Goal: Transaction & Acquisition: Book appointment/travel/reservation

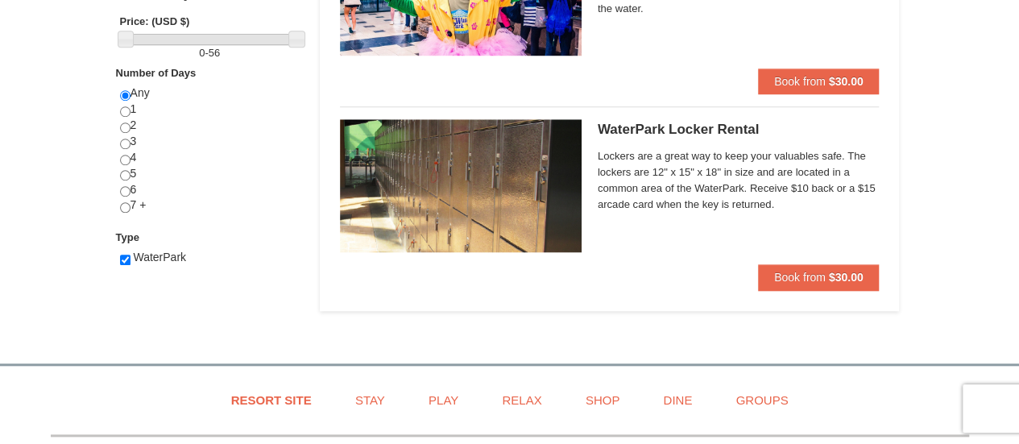
scroll to position [642, 0]
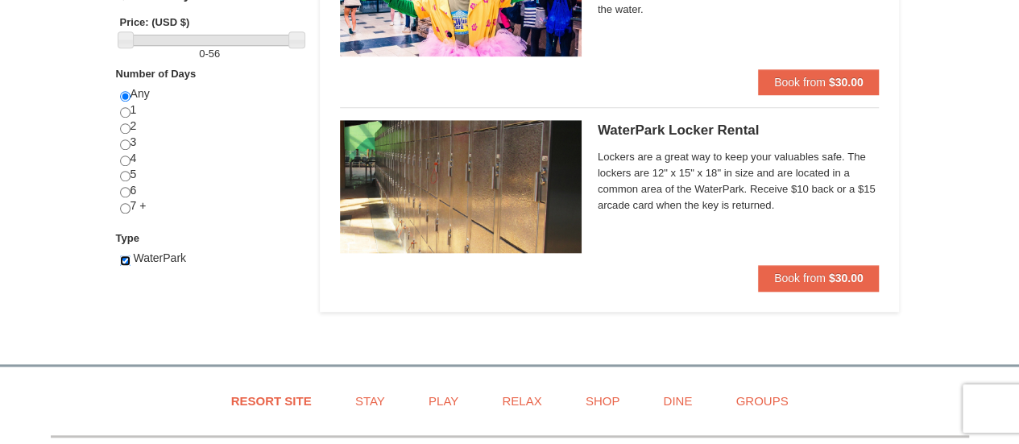
click at [124, 259] on input "checkbox" at bounding box center [125, 260] width 10 height 10
checkbox input "false"
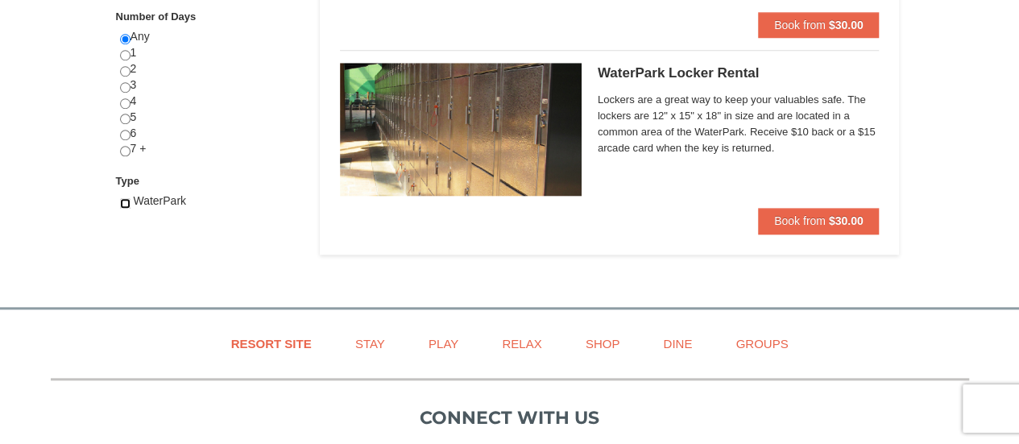
scroll to position [0, 0]
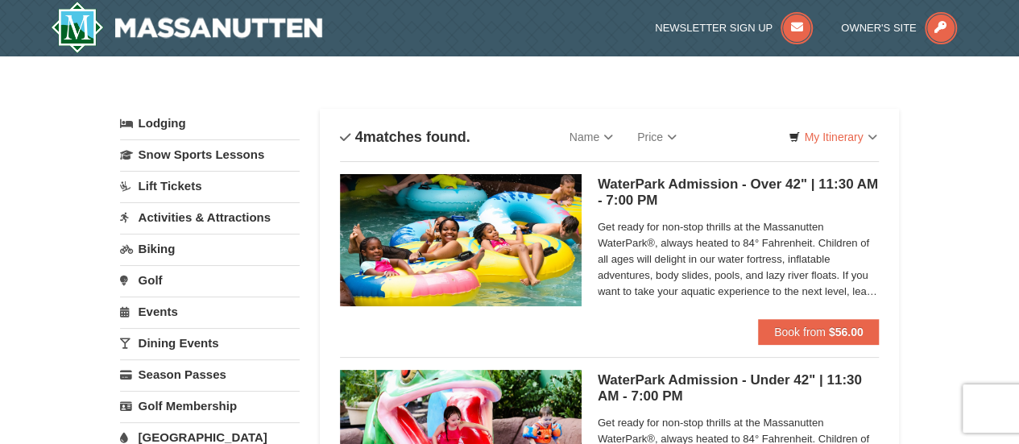
click at [180, 211] on link "Activities & Attractions" at bounding box center [210, 217] width 180 height 30
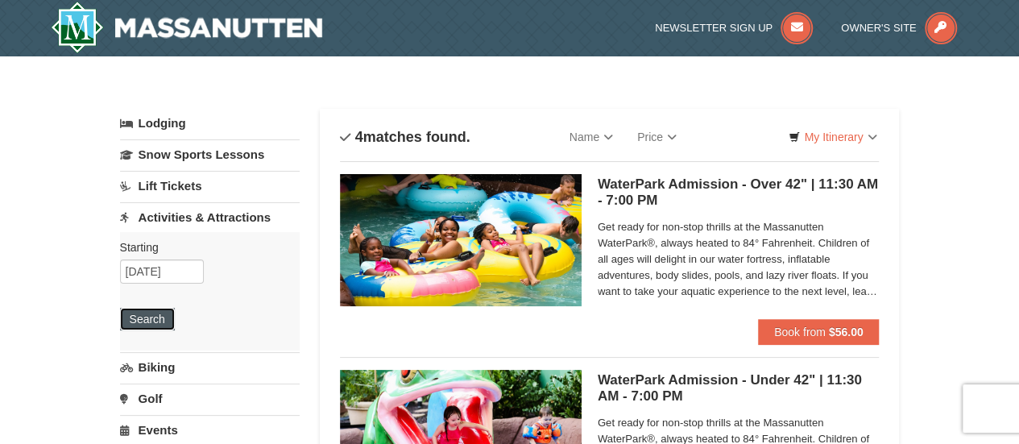
click at [155, 318] on button "Search" at bounding box center [147, 319] width 55 height 23
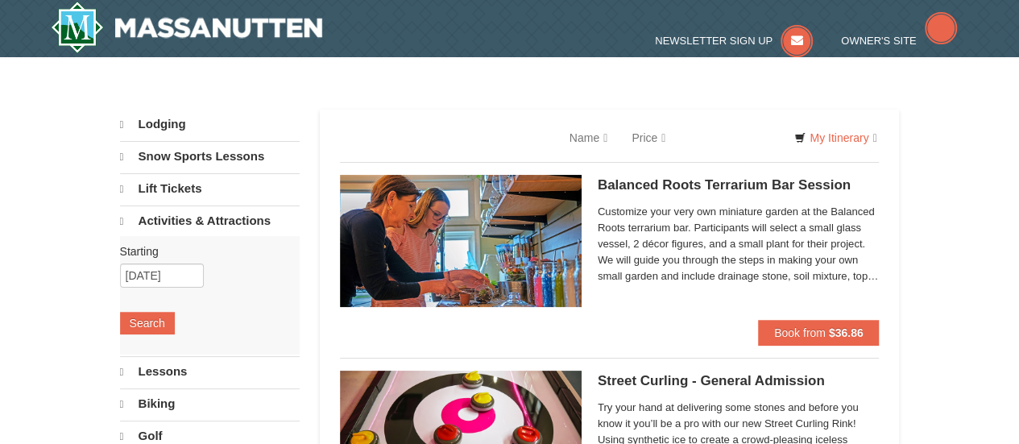
select select "9"
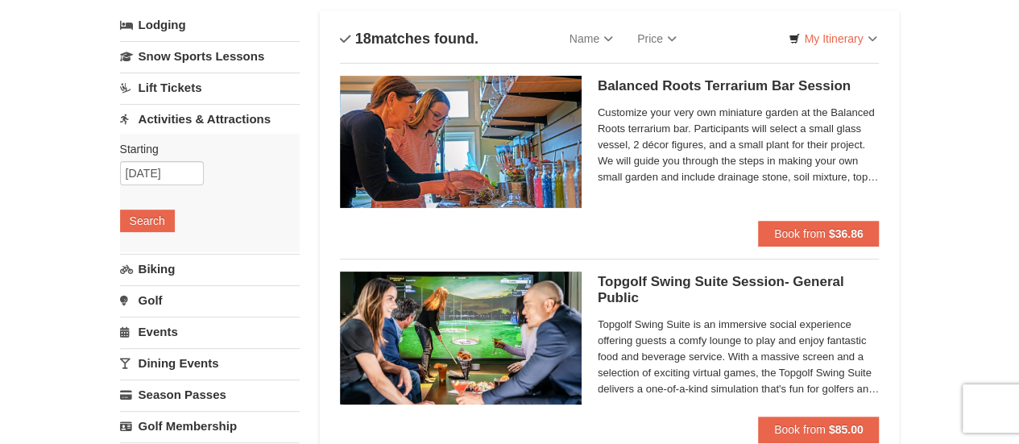
scroll to position [96, 0]
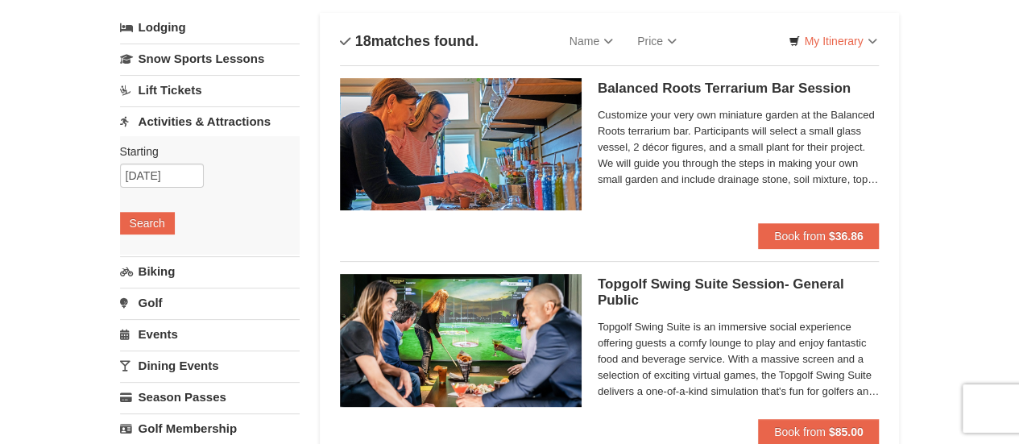
click at [150, 97] on link "Lift Tickets" at bounding box center [210, 90] width 180 height 30
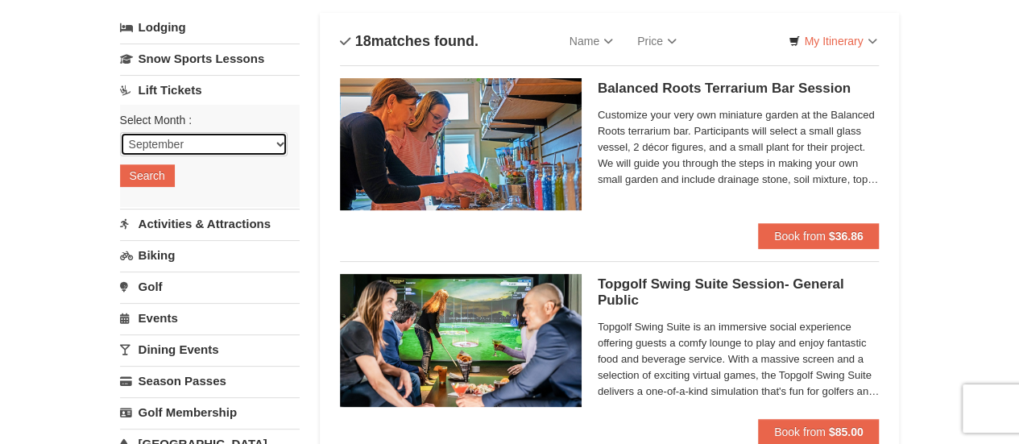
click at [157, 146] on select "September October November December January February March April May June July …" at bounding box center [204, 144] width 168 height 24
select select "12"
click at [120, 132] on select "September October November December January February March April May June July …" at bounding box center [204, 144] width 168 height 24
click at [149, 176] on button "Search" at bounding box center [147, 175] width 55 height 23
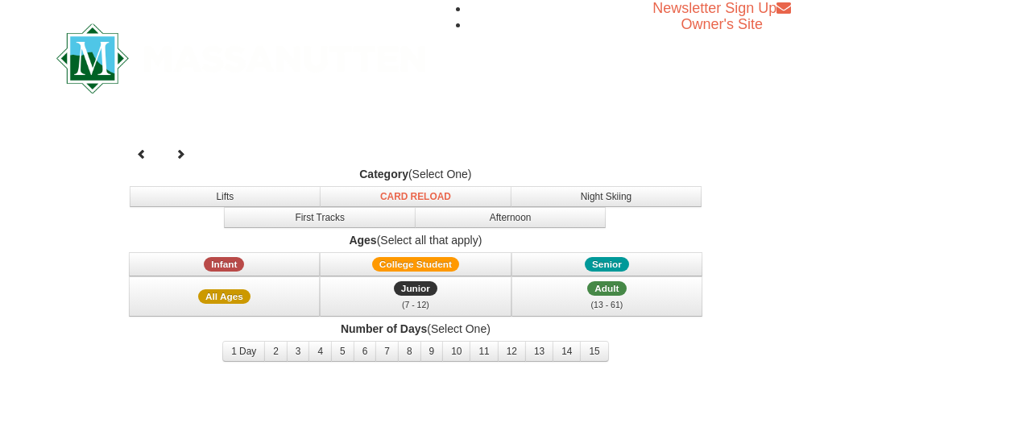
select select "12"
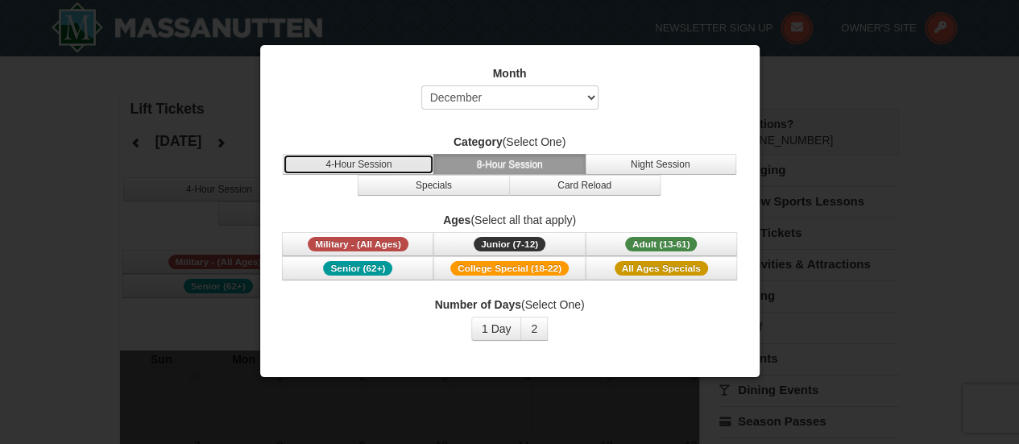
click at [334, 159] on button "4-Hour Session" at bounding box center [358, 164] width 151 height 21
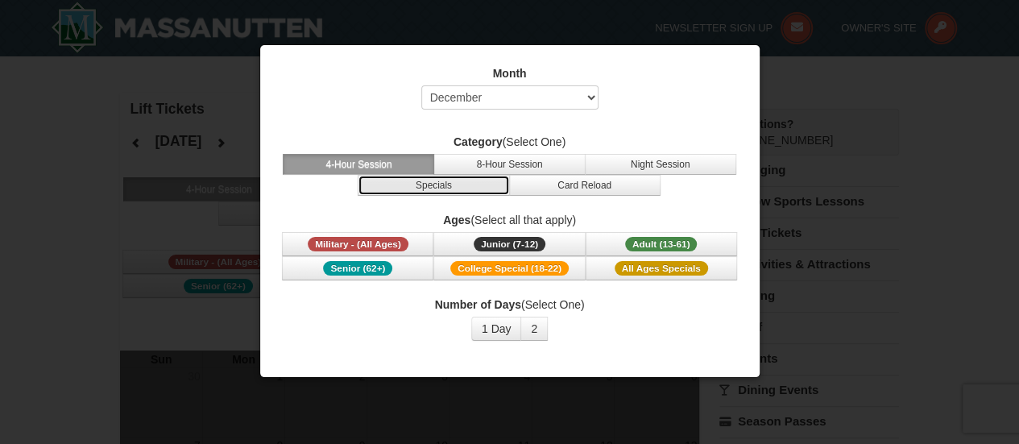
click at [422, 183] on button "Specials" at bounding box center [433, 185] width 151 height 21
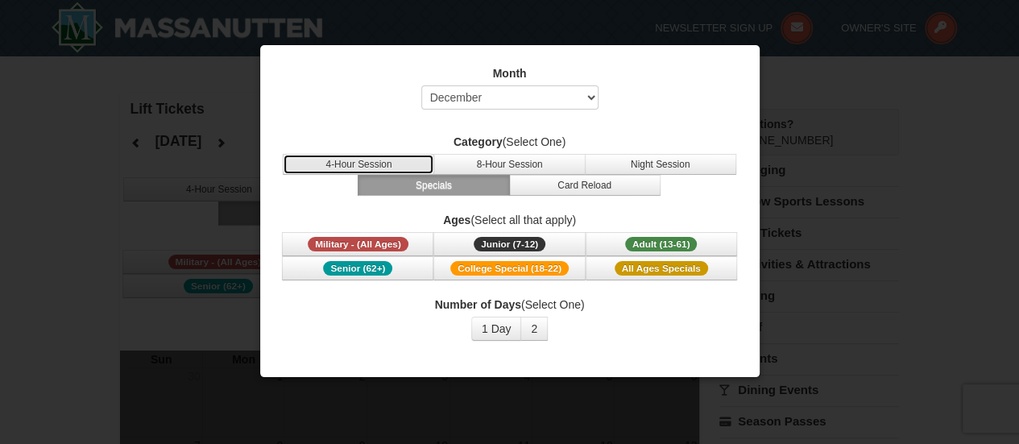
click at [391, 167] on button "4-Hour Session" at bounding box center [358, 164] width 151 height 21
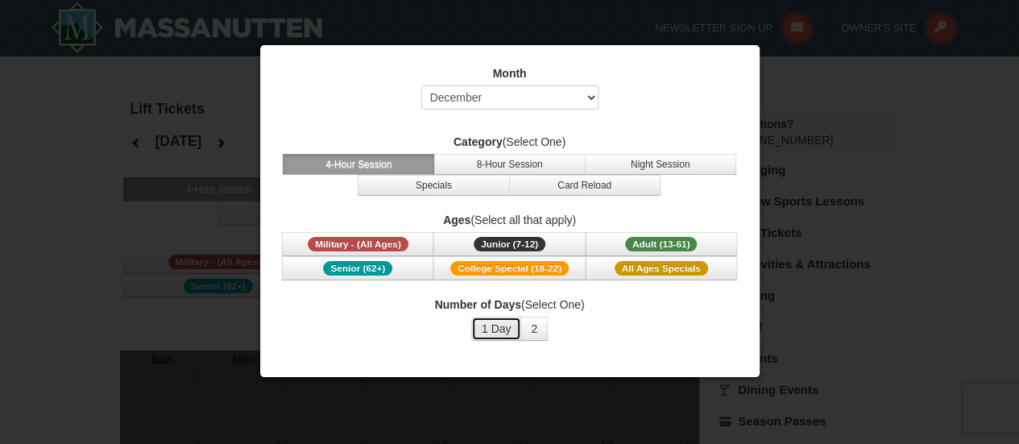
click at [503, 326] on button "1 Day" at bounding box center [496, 329] width 51 height 24
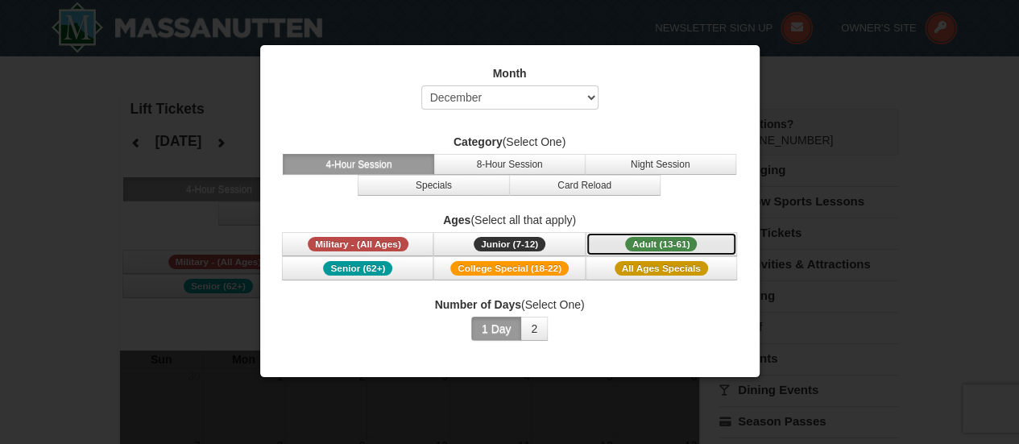
click at [640, 239] on span "Adult (13-61)" at bounding box center [661, 244] width 73 height 15
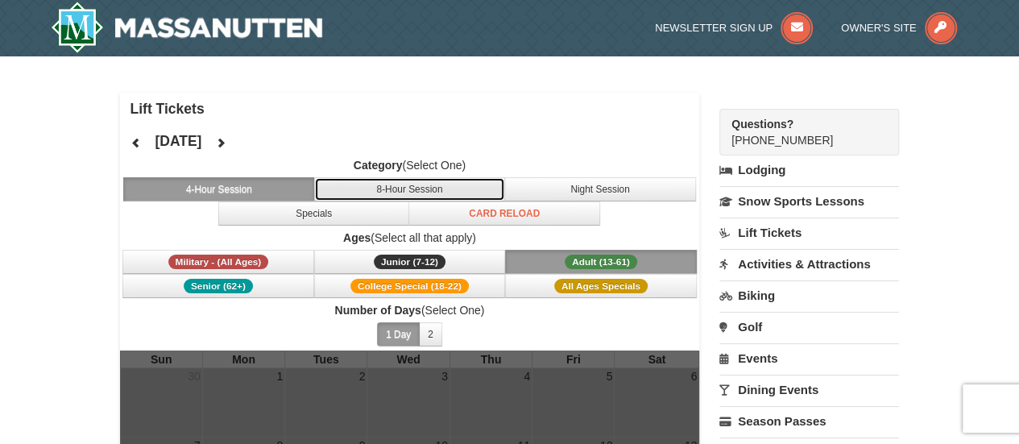
click at [356, 188] on button "8-Hour Session" at bounding box center [410, 189] width 192 height 24
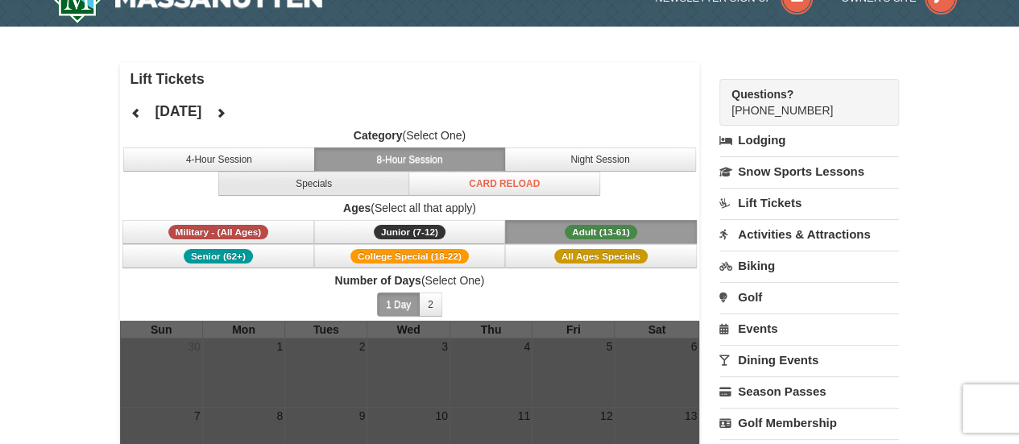
scroll to position [31, 0]
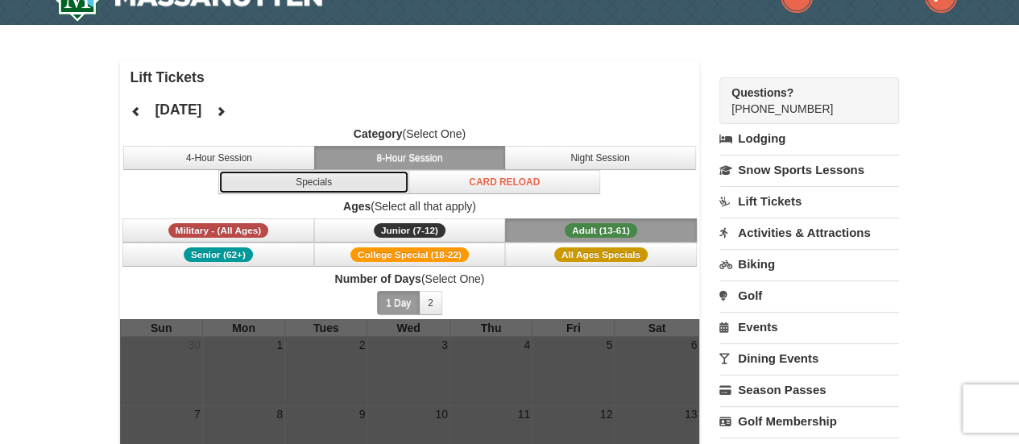
click at [299, 173] on button "Specials" at bounding box center [314, 182] width 192 height 24
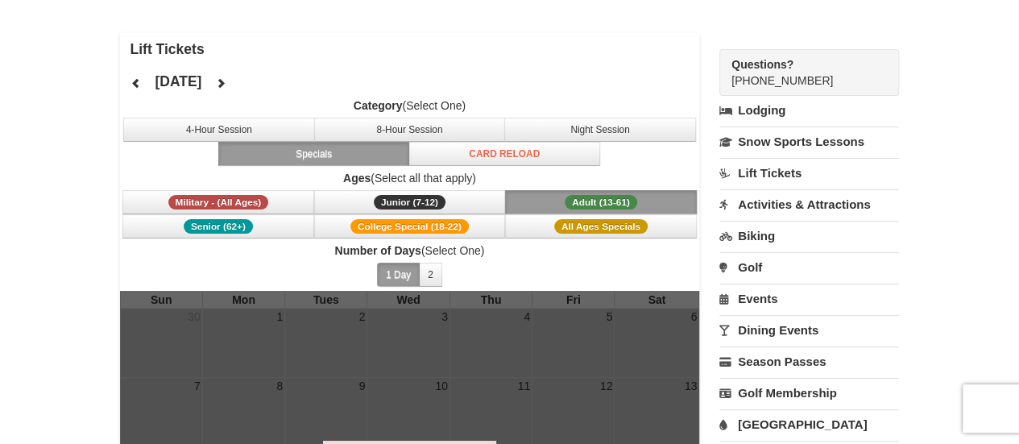
scroll to position [60, 0]
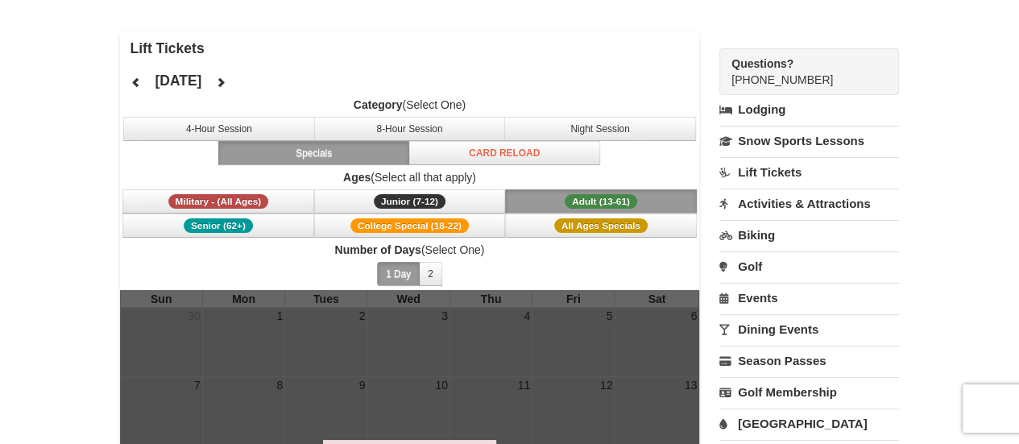
click at [608, 196] on span "Adult (13-61)" at bounding box center [601, 201] width 73 height 15
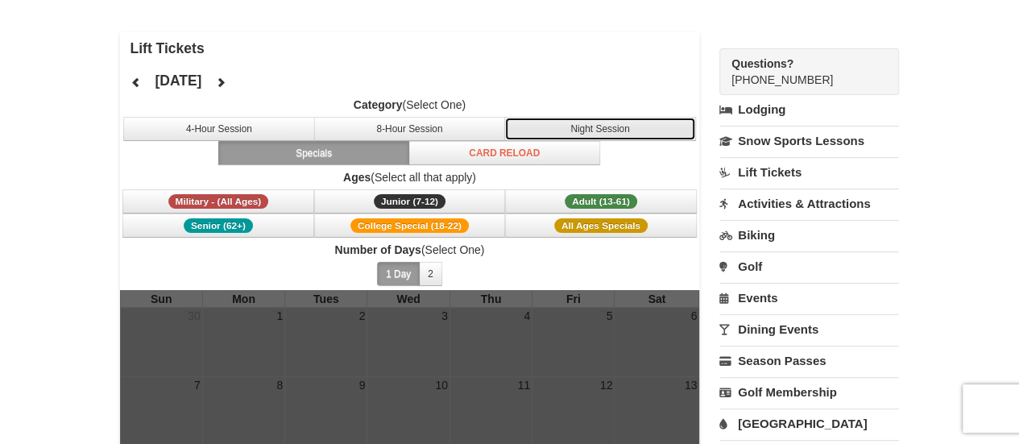
click at [598, 126] on button "Night Session" at bounding box center [600, 129] width 192 height 24
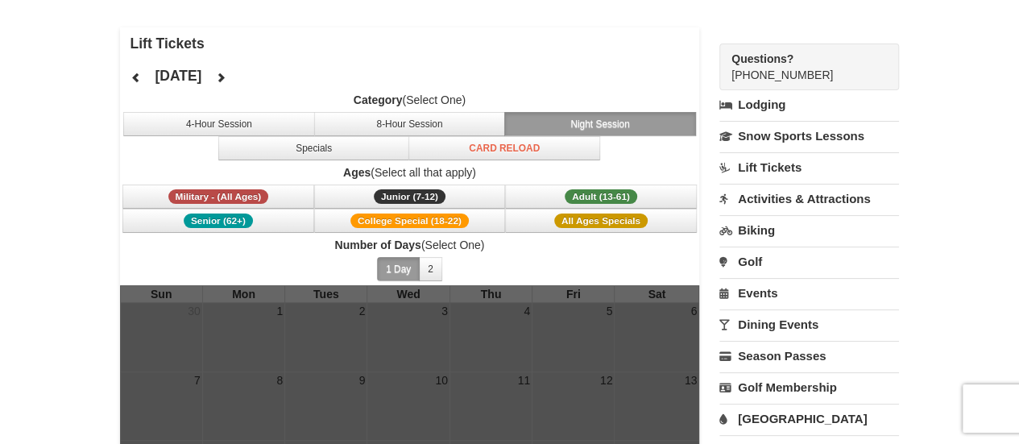
scroll to position [0, 0]
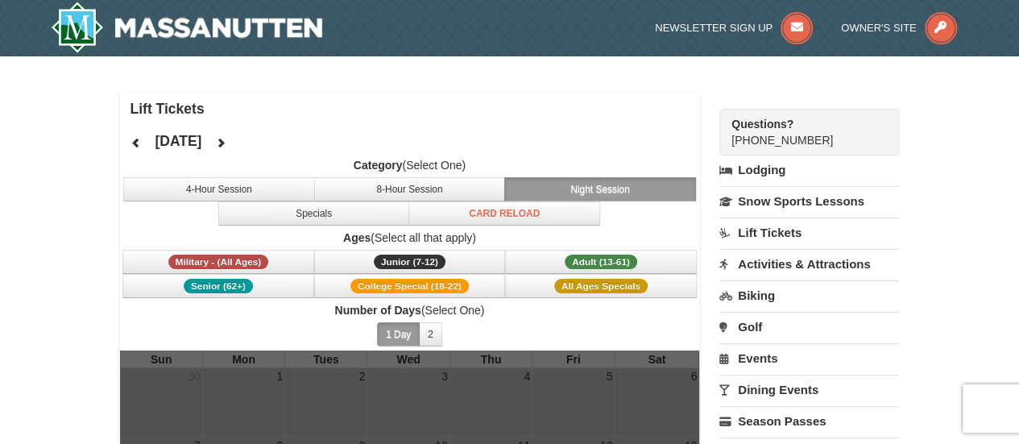
click at [774, 226] on link "Lift Tickets" at bounding box center [809, 233] width 180 height 30
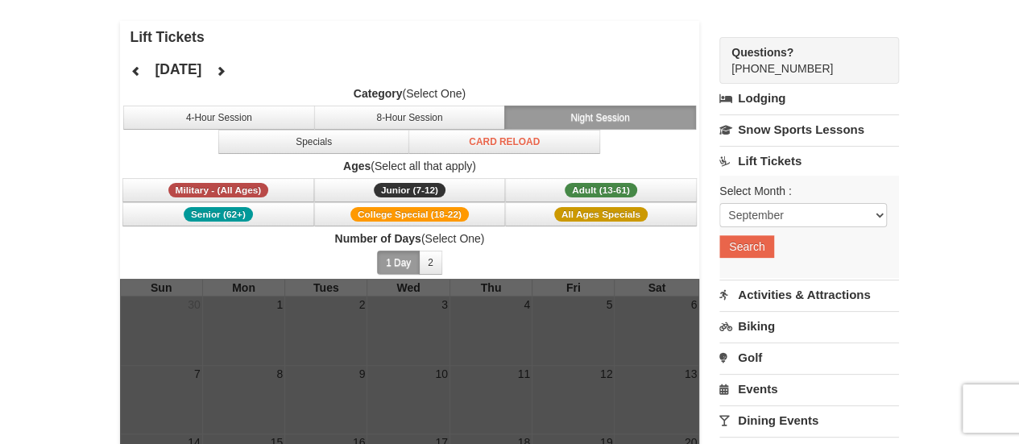
scroll to position [73, 0]
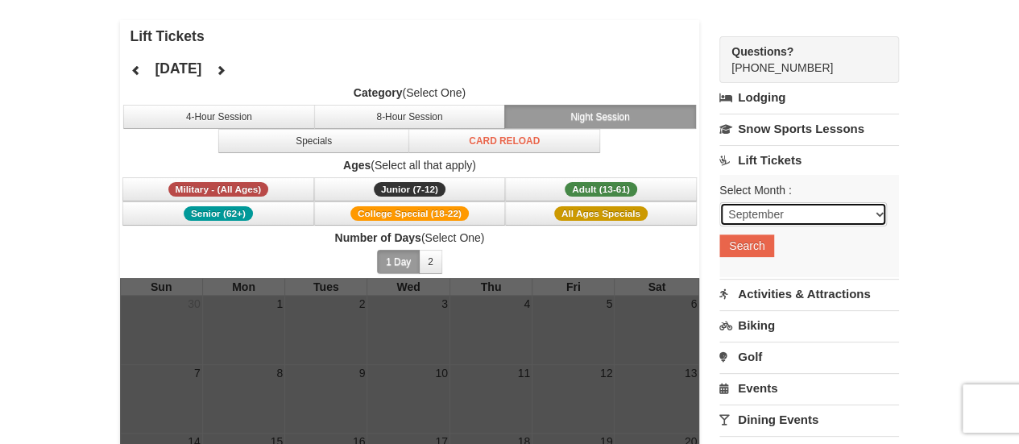
click at [773, 220] on select "September October November December January February March April May June July …" at bounding box center [803, 214] width 168 height 24
select select "12"
click at [719, 202] on select "September October November December January February March April May June July …" at bounding box center [803, 214] width 168 height 24
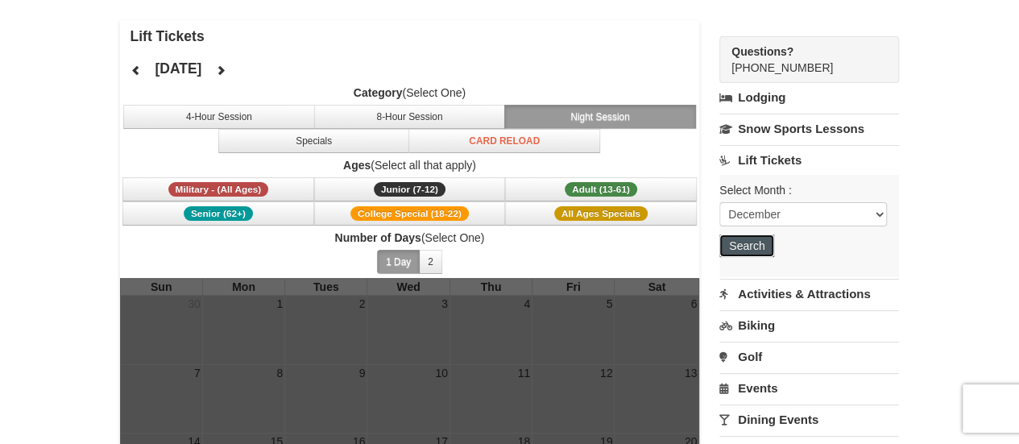
click at [756, 236] on button "Search" at bounding box center [746, 245] width 55 height 23
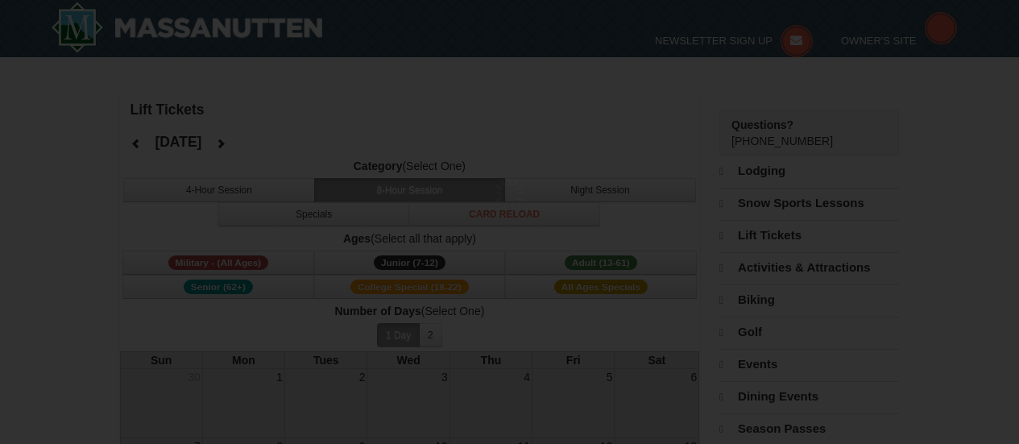
select select "12"
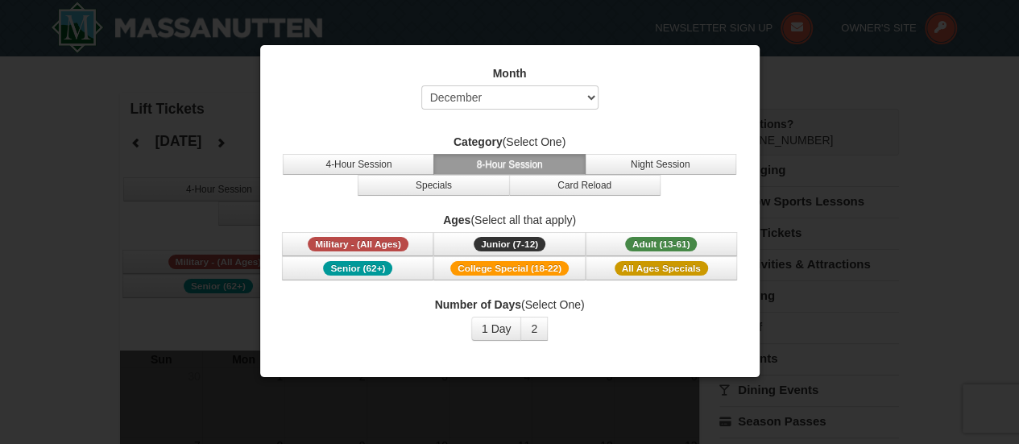
click at [66, 244] on div at bounding box center [509, 222] width 1019 height 444
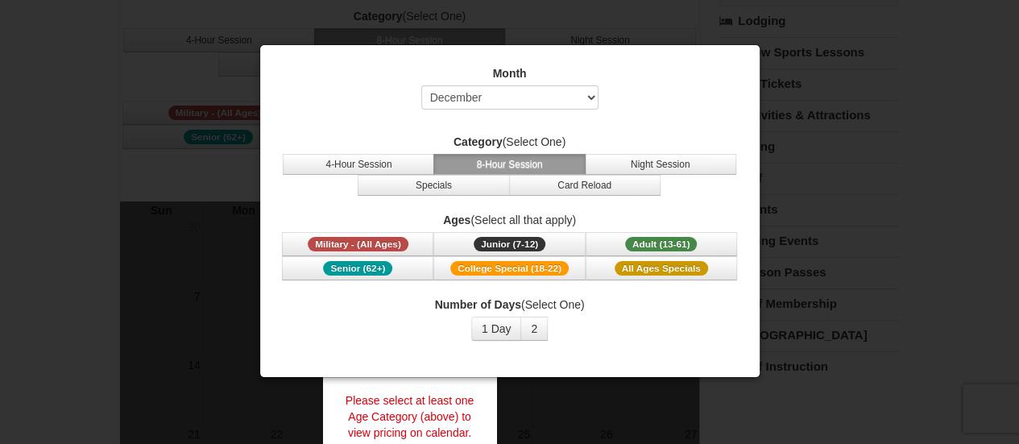
scroll to position [150, 0]
click at [651, 244] on span "Adult (13-61)" at bounding box center [661, 244] width 73 height 15
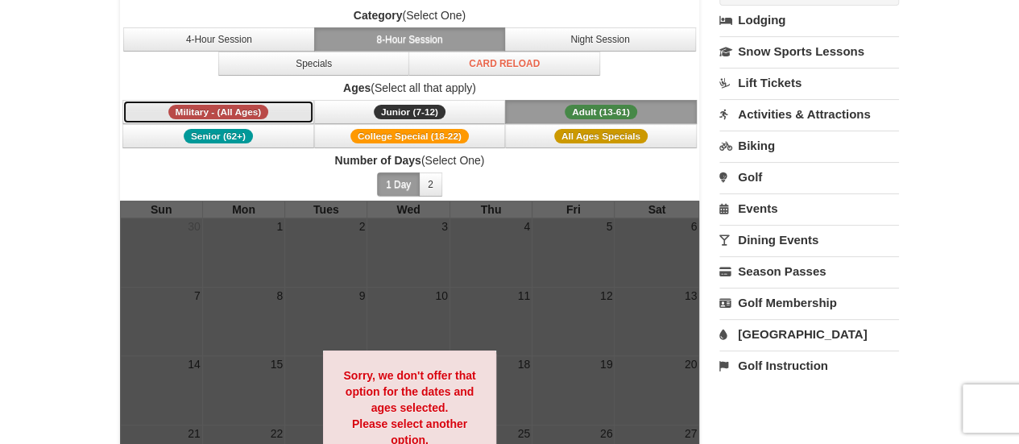
click at [250, 109] on span "Military - (All Ages)" at bounding box center [218, 112] width 101 height 15
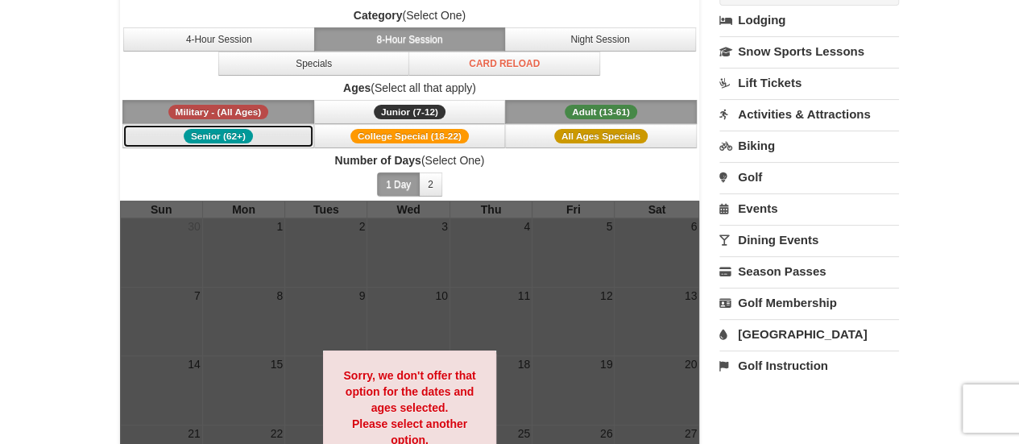
click at [250, 126] on button "Senior (62+)" at bounding box center [218, 136] width 192 height 24
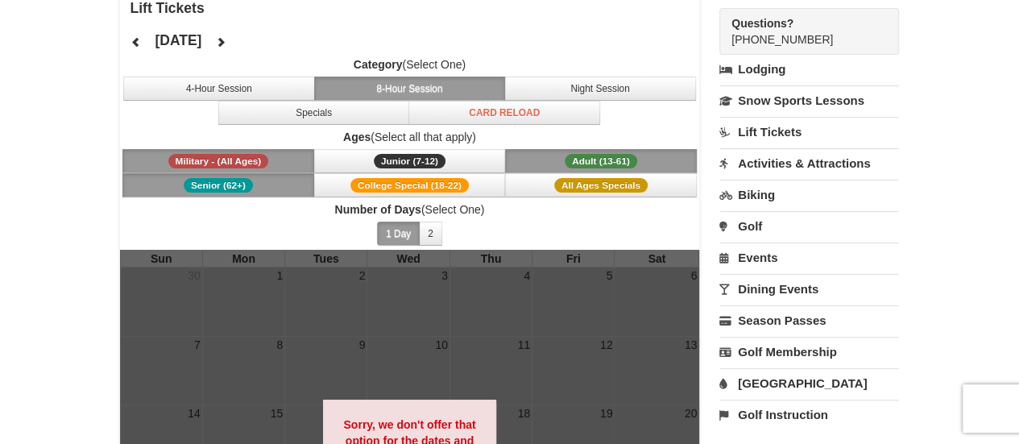
scroll to position [99, 0]
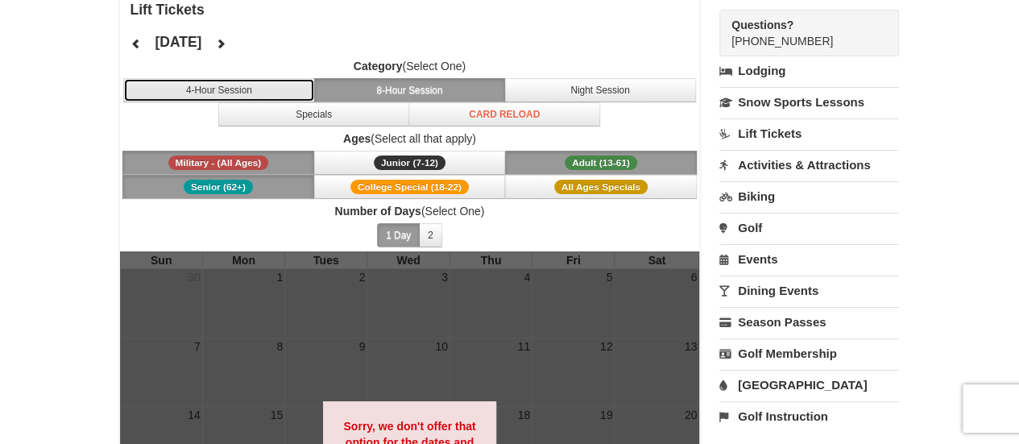
click at [205, 85] on button "4-Hour Session" at bounding box center [219, 90] width 192 height 24
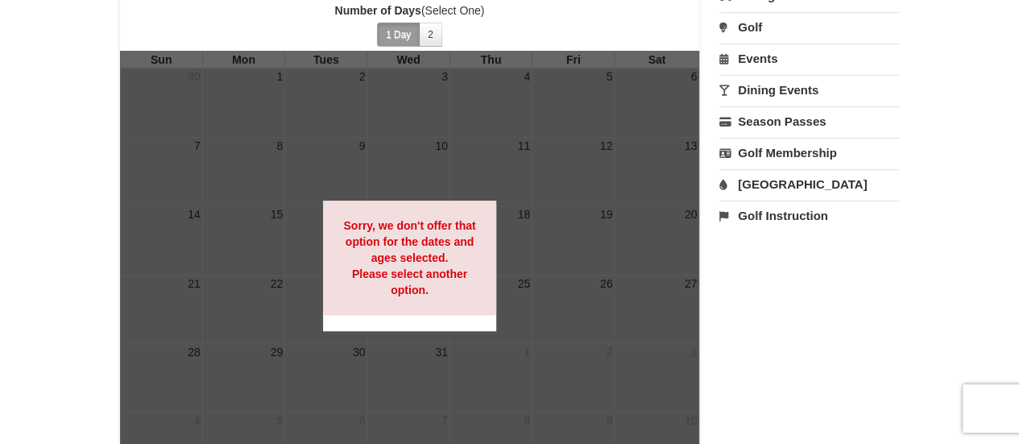
scroll to position [0, 0]
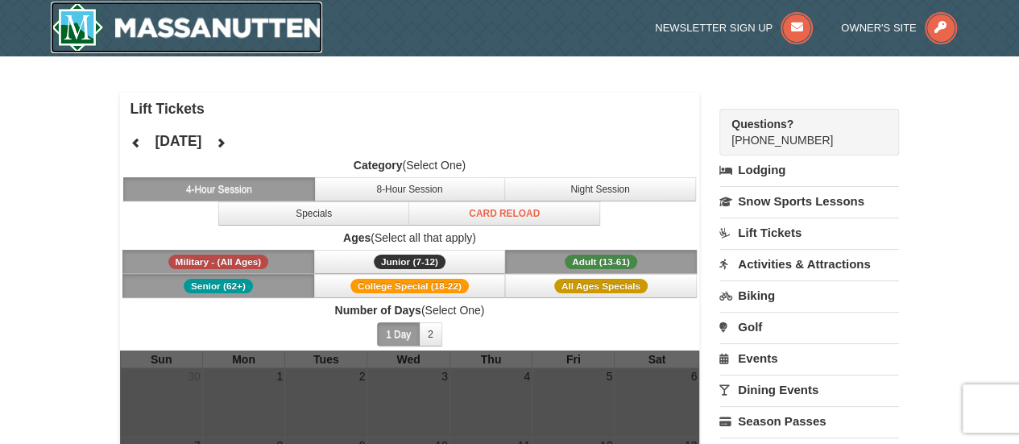
click at [134, 21] on img at bounding box center [187, 28] width 272 height 52
